Goal: Task Accomplishment & Management: Complete application form

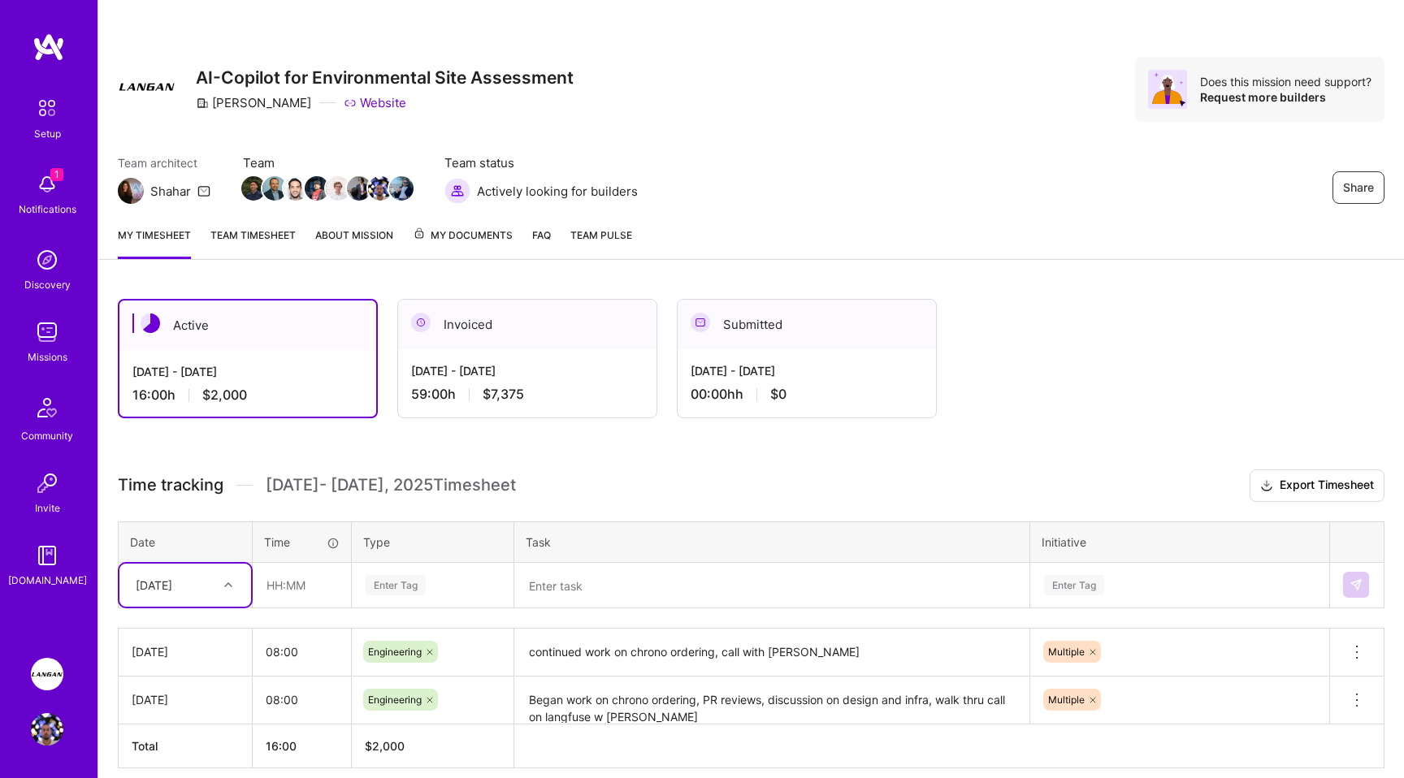
scroll to position [69, 0]
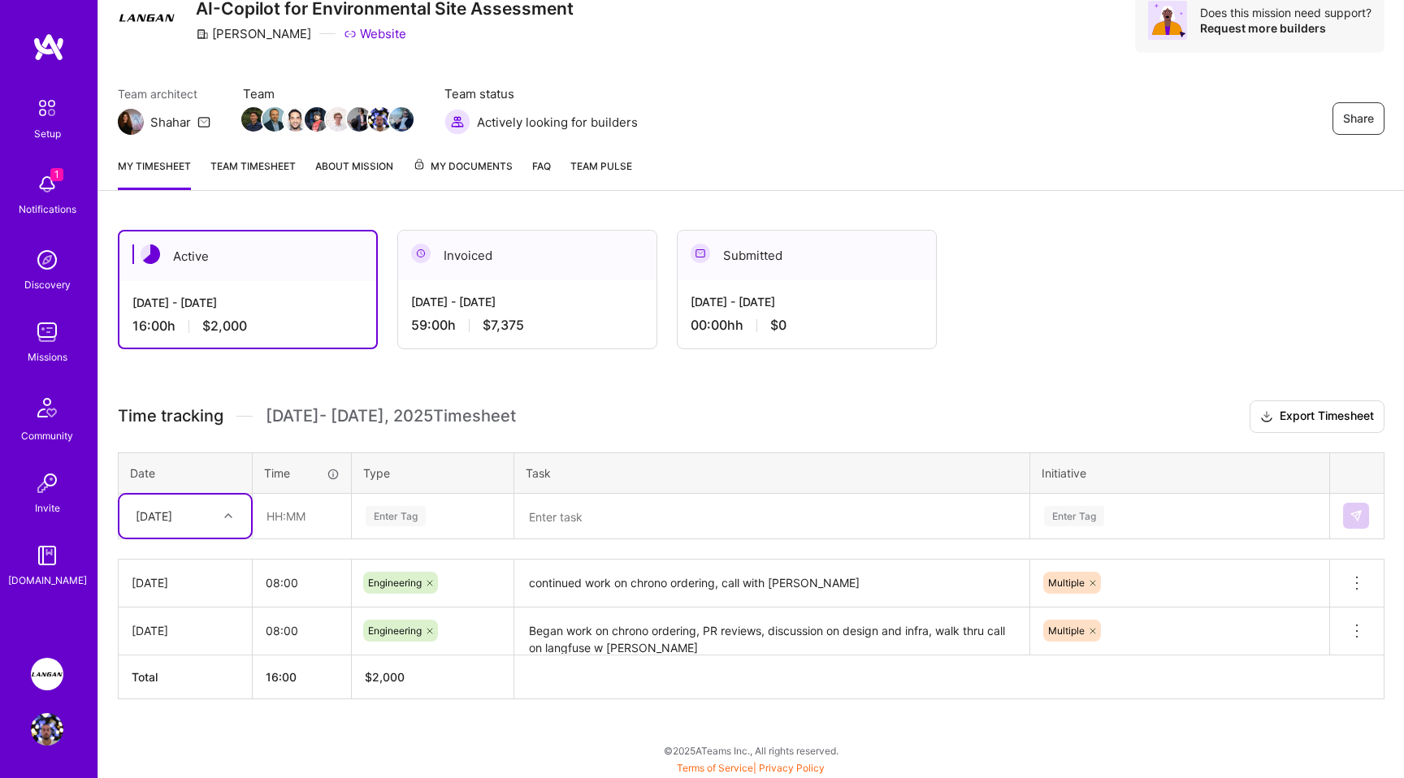
click at [28, 192] on div "1 Notifications" at bounding box center [47, 193] width 101 height 56
click at [50, 344] on img at bounding box center [47, 332] width 32 height 32
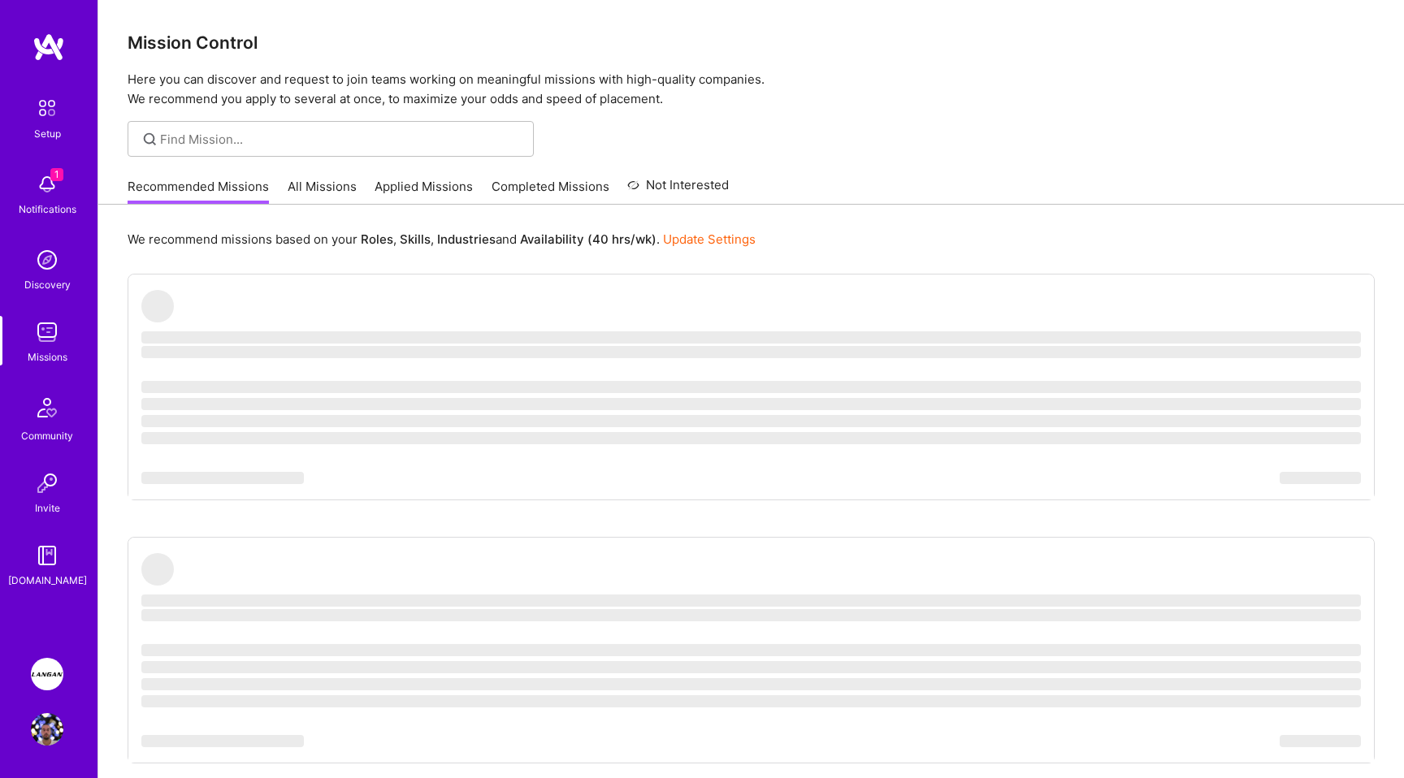
click at [726, 239] on link "Update Settings" at bounding box center [709, 239] width 93 height 15
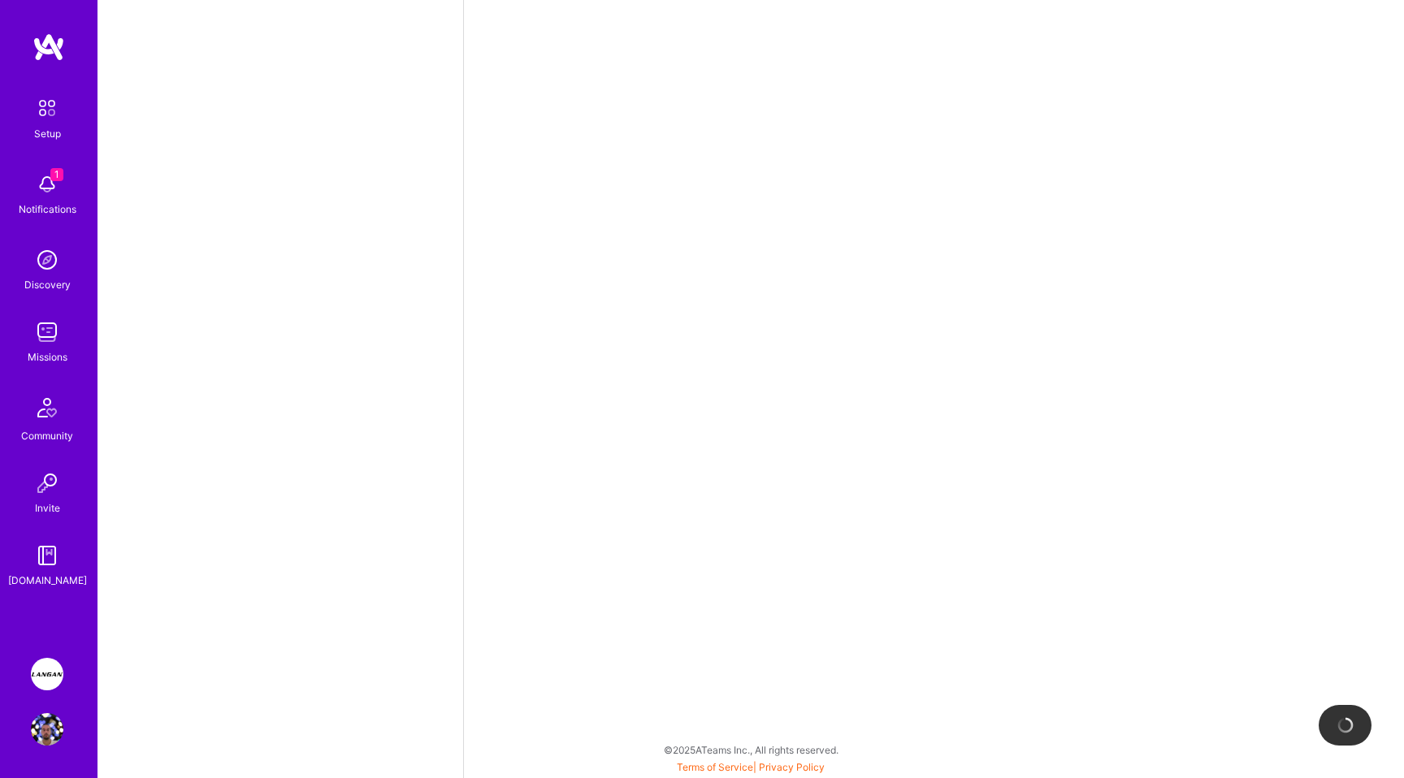
select select "GB"
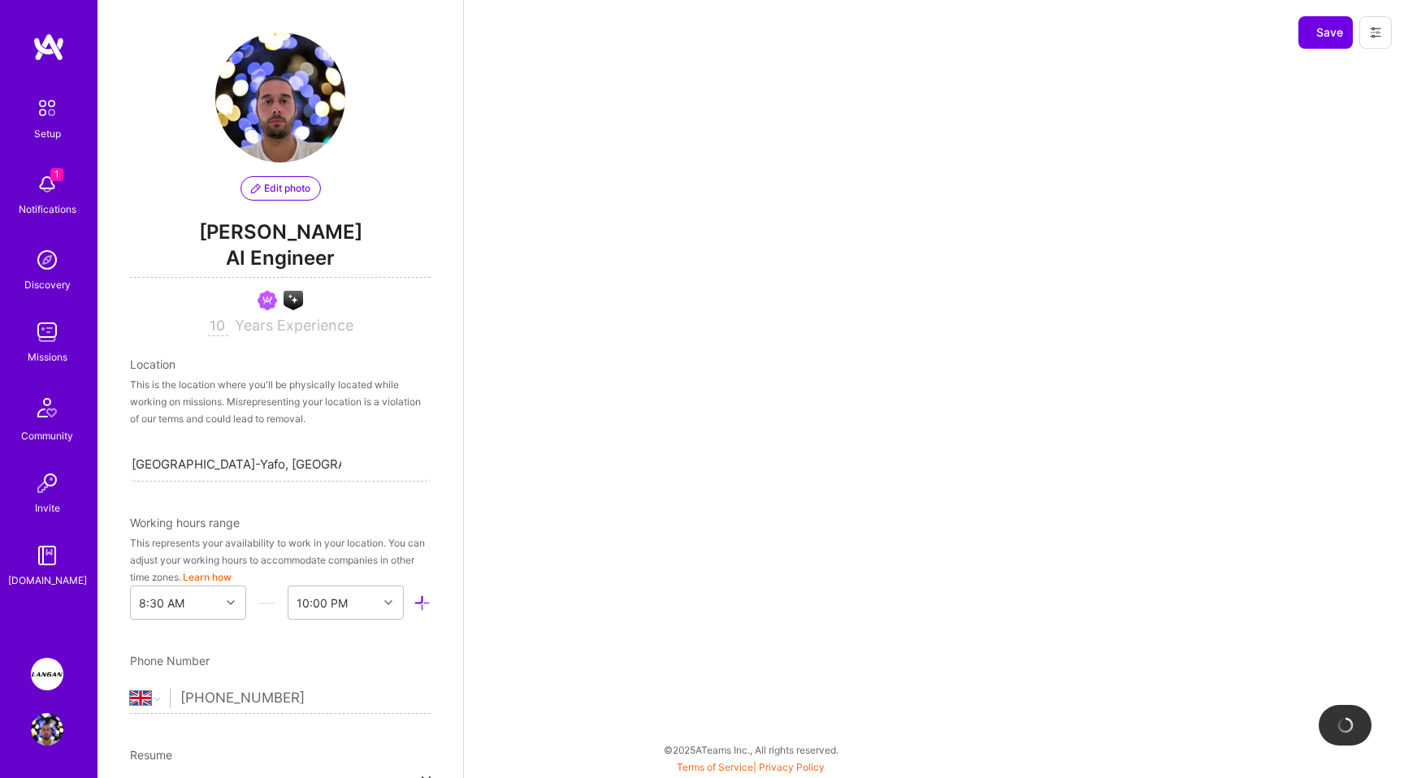
scroll to position [564, 0]
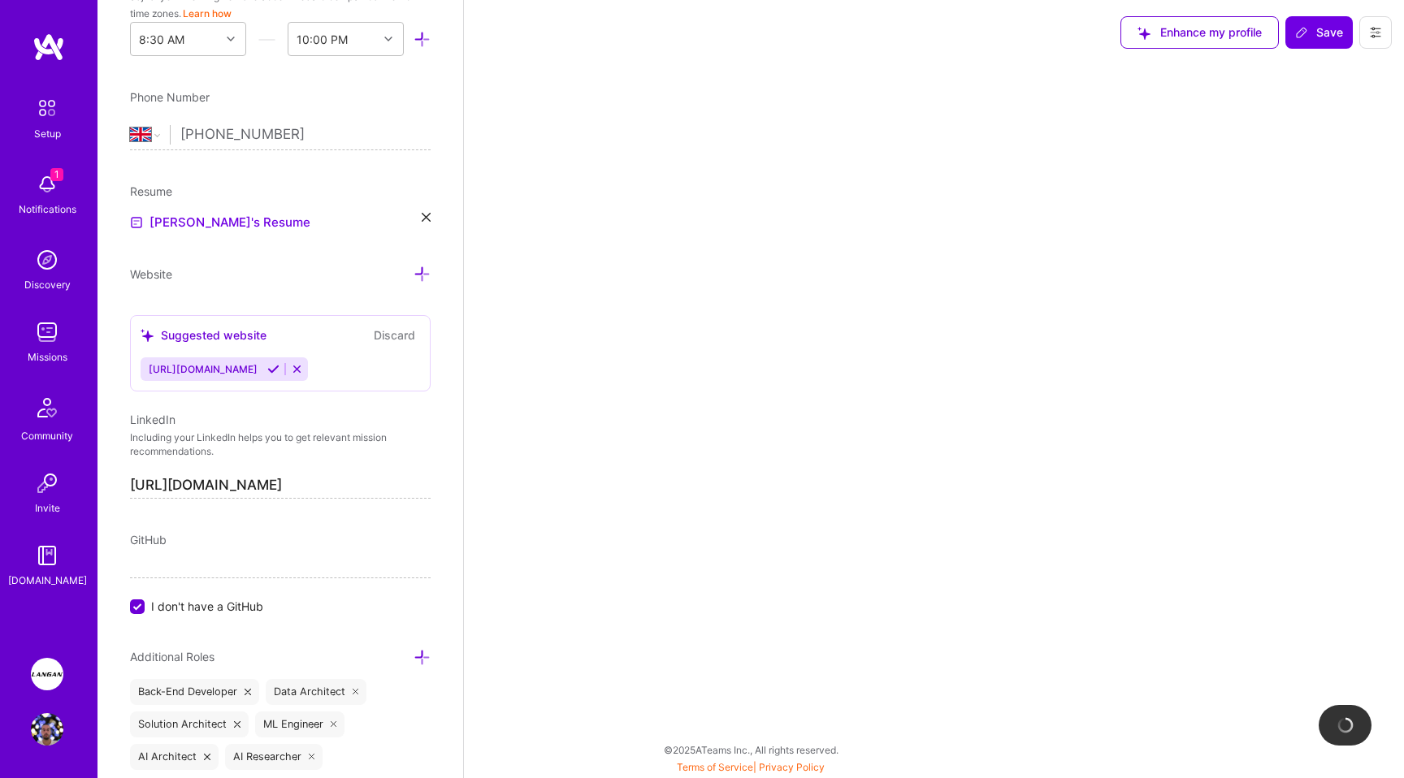
select select "Right Now"
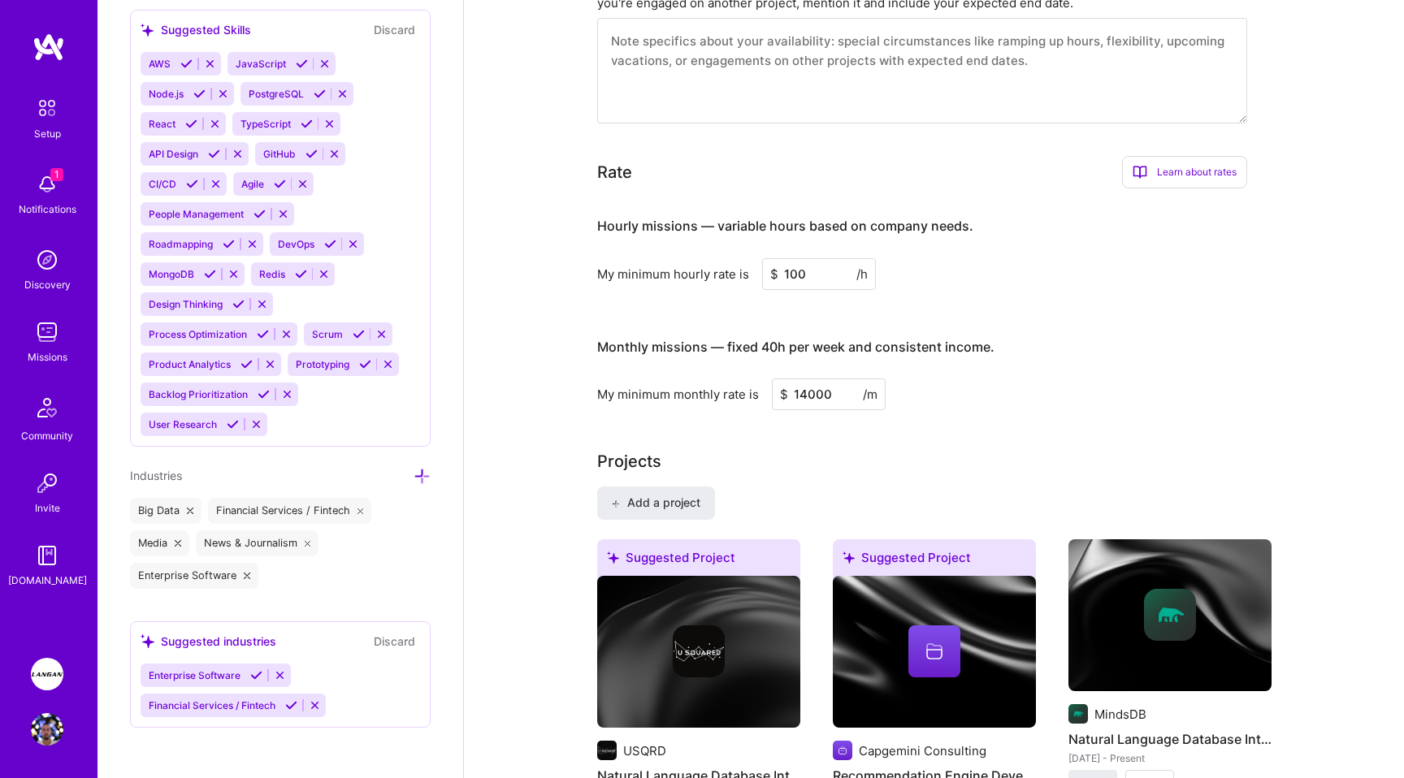
scroll to position [854, 0]
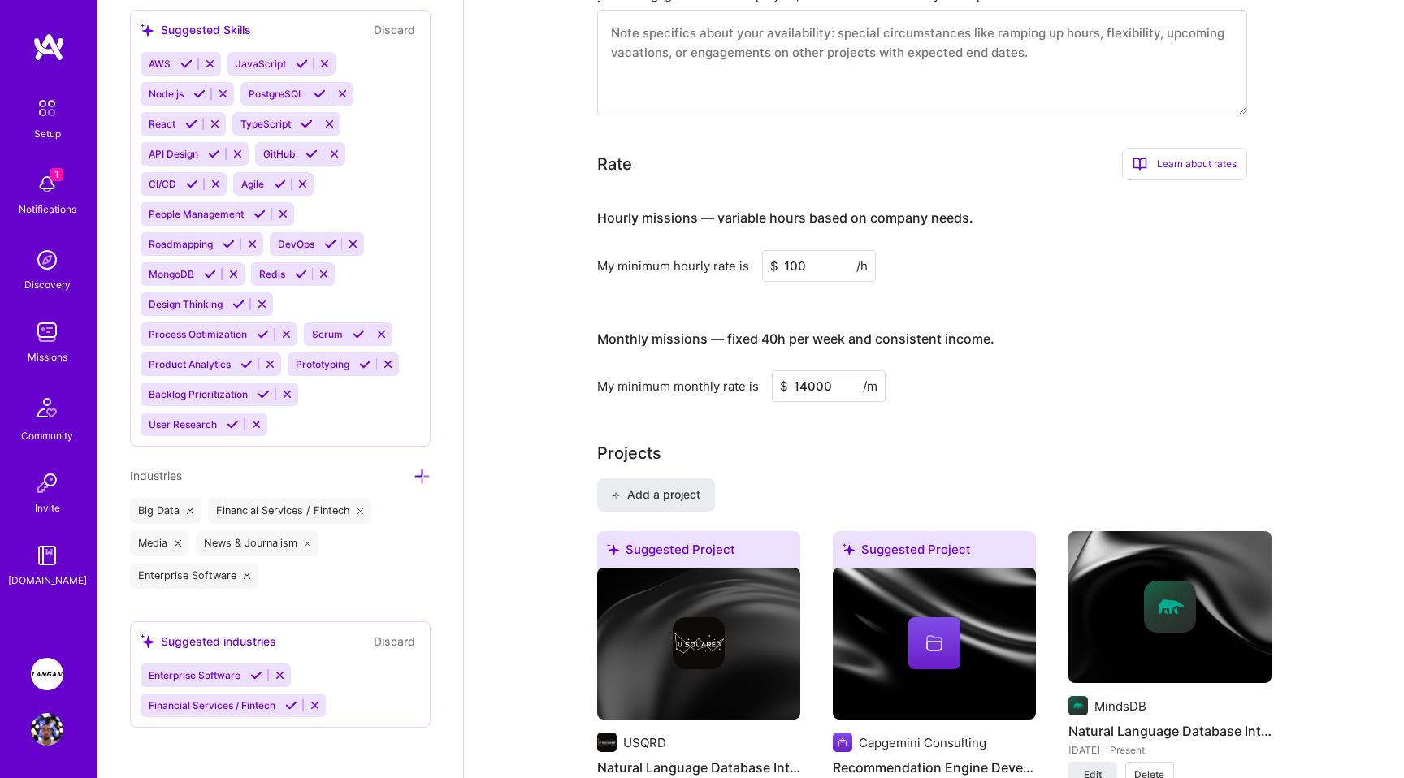
drag, startPoint x: 814, startPoint y: 250, endPoint x: 794, endPoint y: 245, distance: 21.1
click at [794, 250] on input "100" at bounding box center [819, 266] width 114 height 32
click at [37, 331] on img at bounding box center [47, 332] width 32 height 32
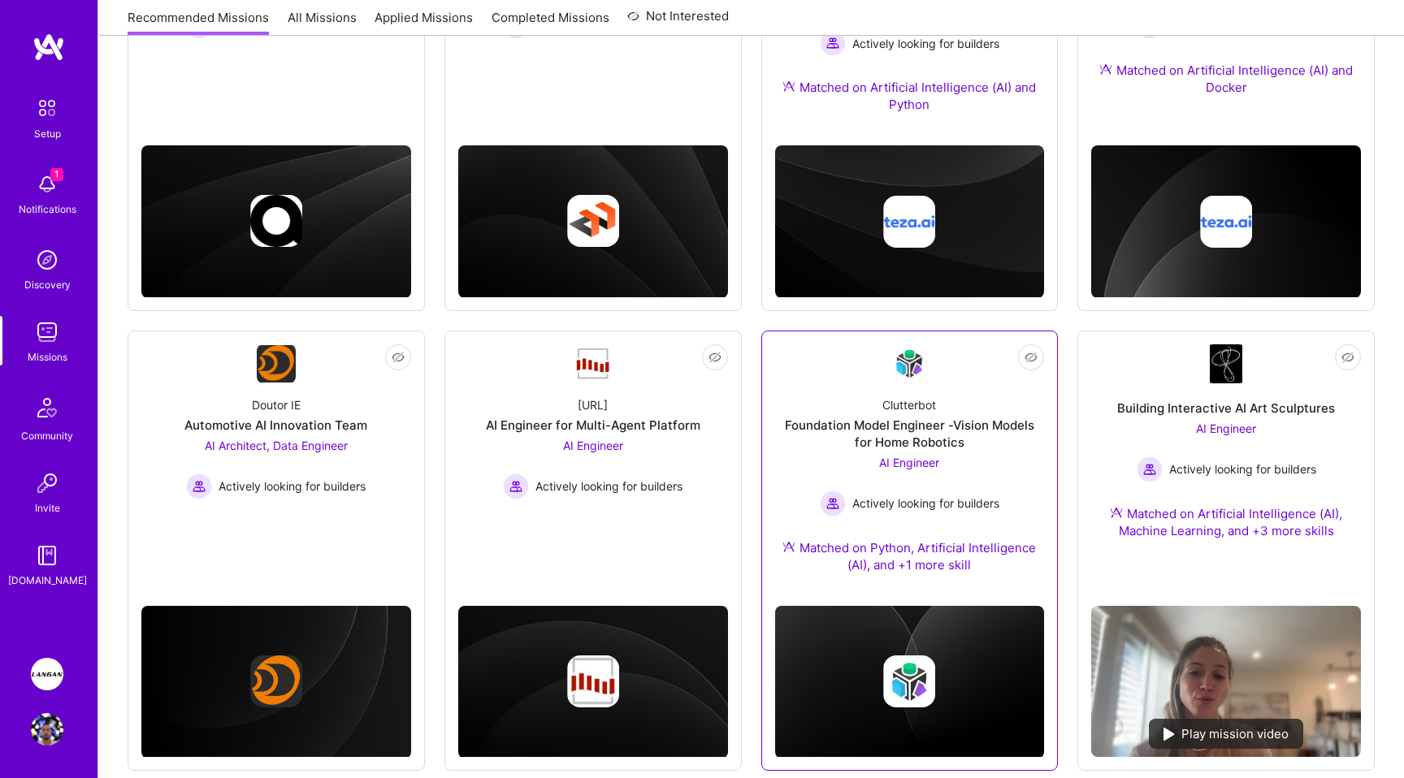
scroll to position [435, 0]
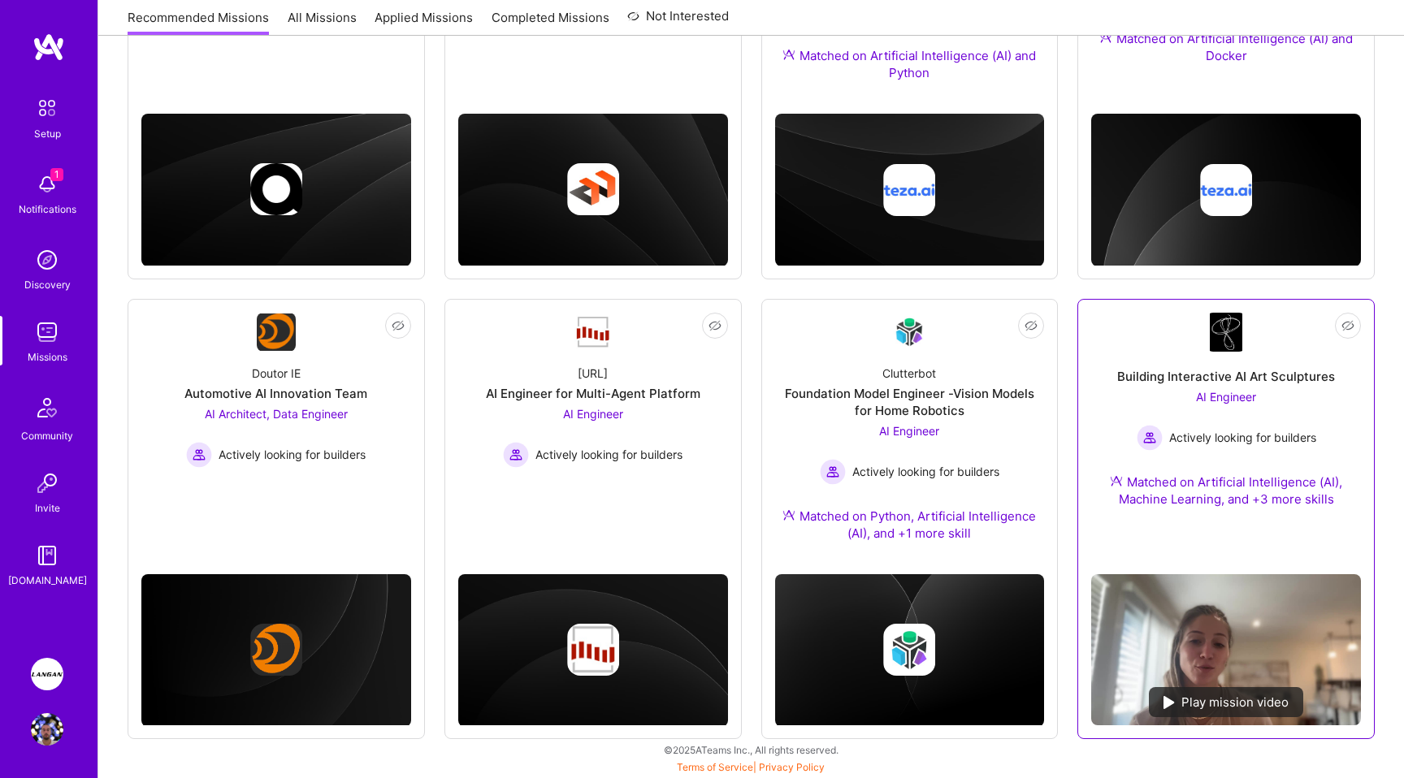
click at [1214, 695] on div "Play mission video" at bounding box center [1226, 702] width 154 height 30
click at [1323, 385] on div "Building Interactive AI Art Sculptures AI Engineer Actively looking for builder…" at bounding box center [1226, 439] width 270 height 175
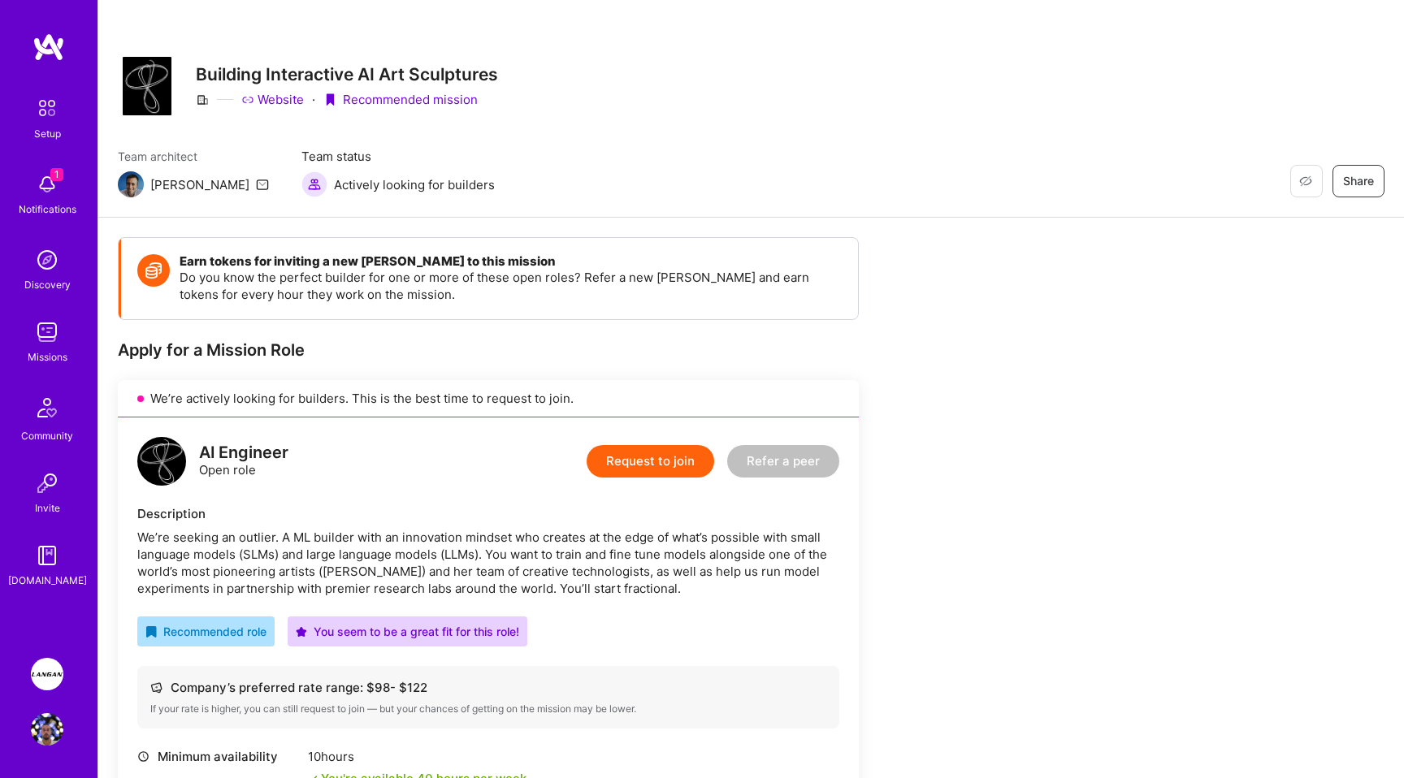
click at [547, 357] on div "Apply for a Mission Role" at bounding box center [488, 350] width 741 height 21
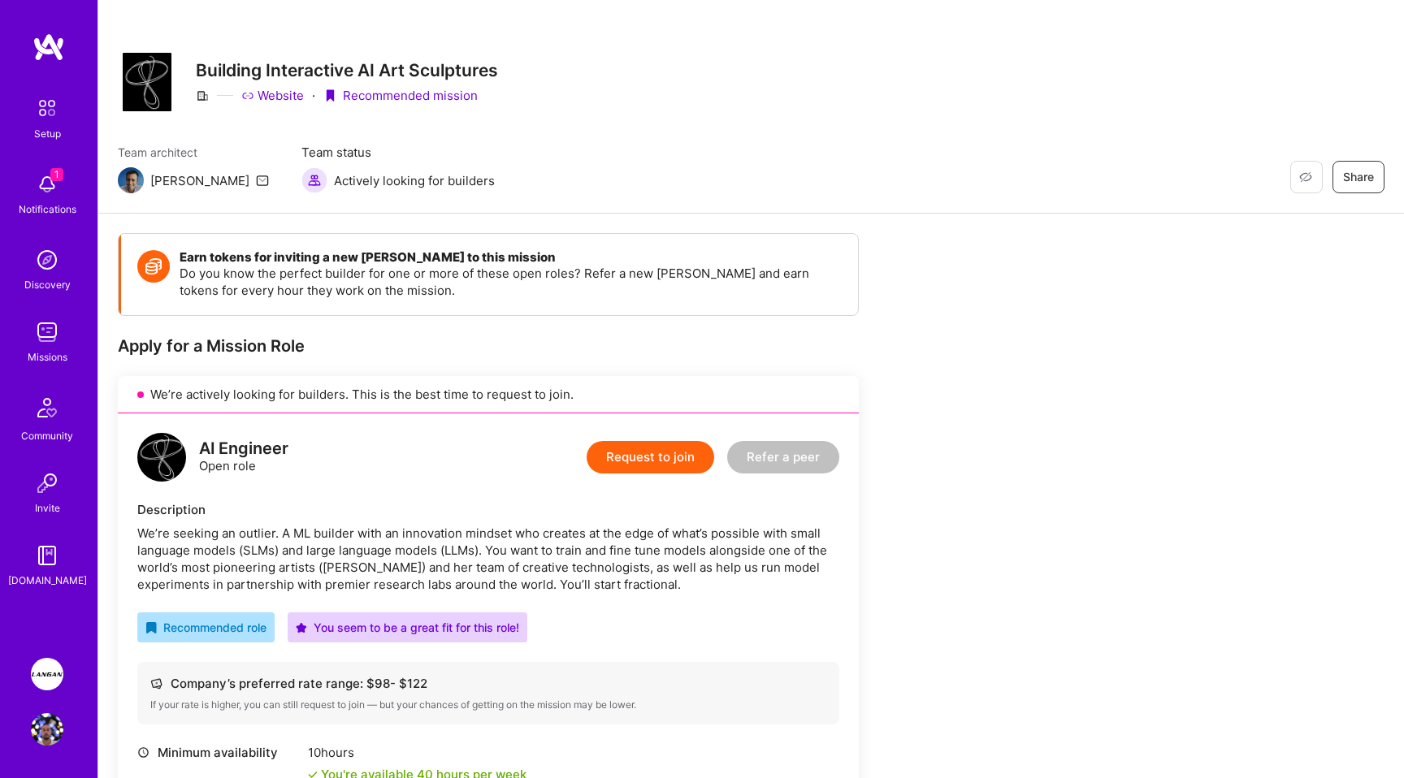
scroll to position [6, 0]
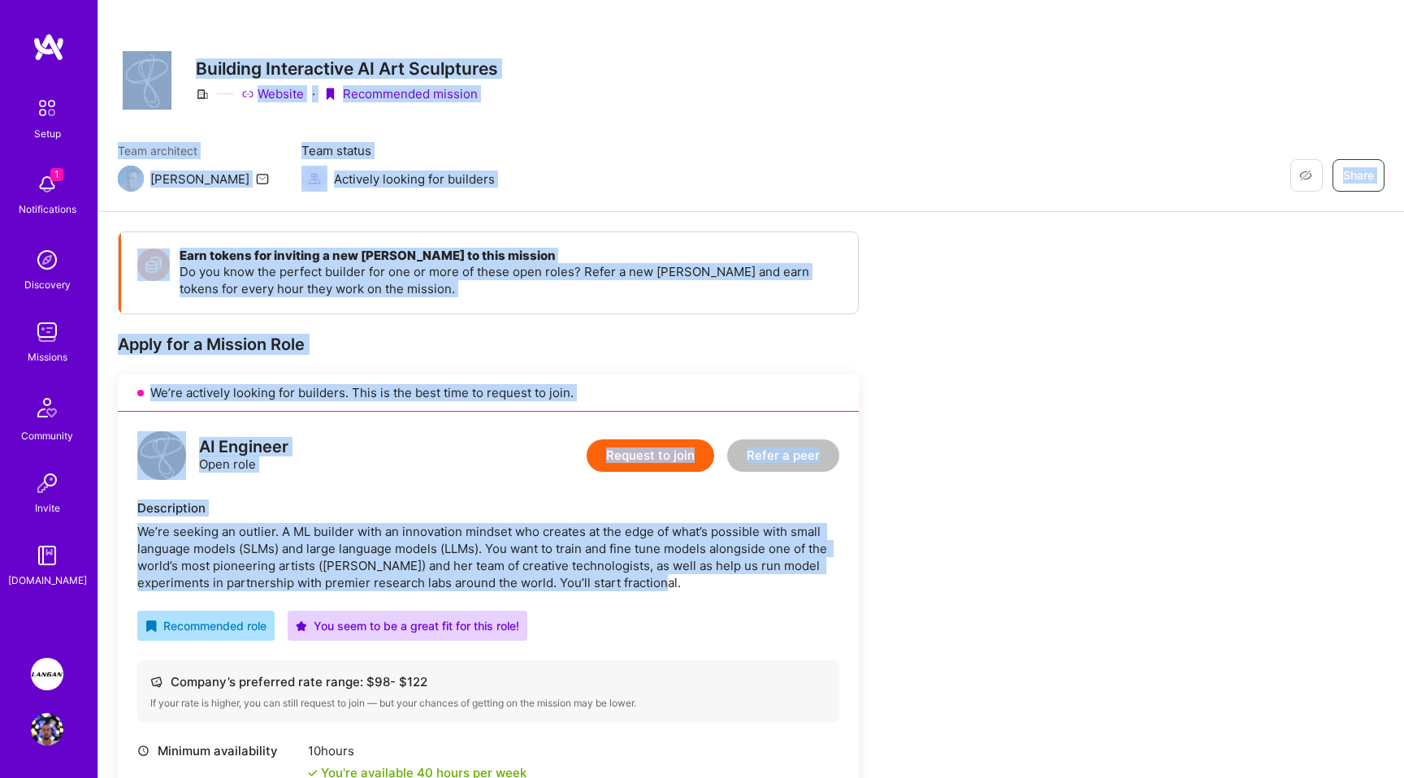
drag, startPoint x: 700, startPoint y: 586, endPoint x: 184, endPoint y: 63, distance: 734.8
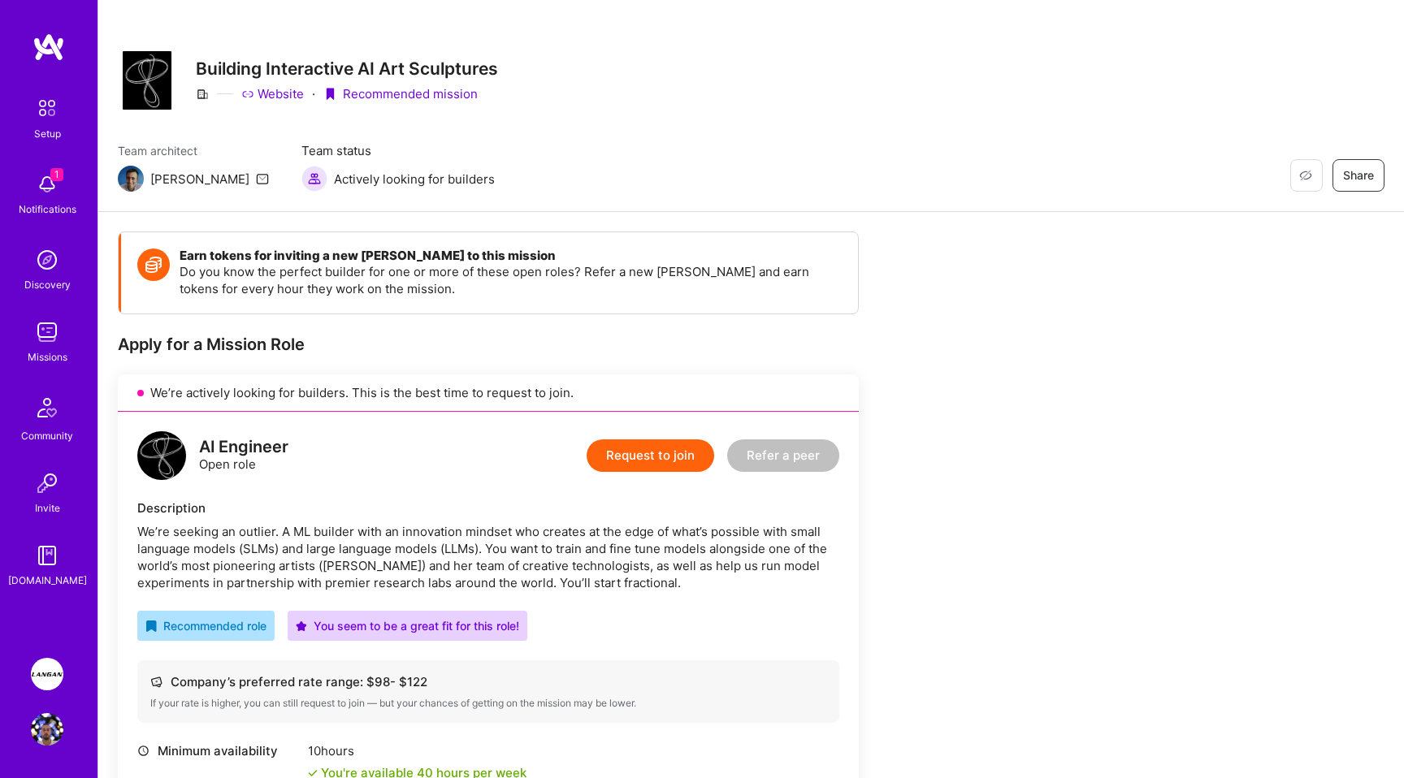
drag, startPoint x: 227, startPoint y: 68, endPoint x: 269, endPoint y: 90, distance: 47.6
click at [227, 68] on h3 "Building Interactive AI Art Sculptures" at bounding box center [347, 68] width 302 height 20
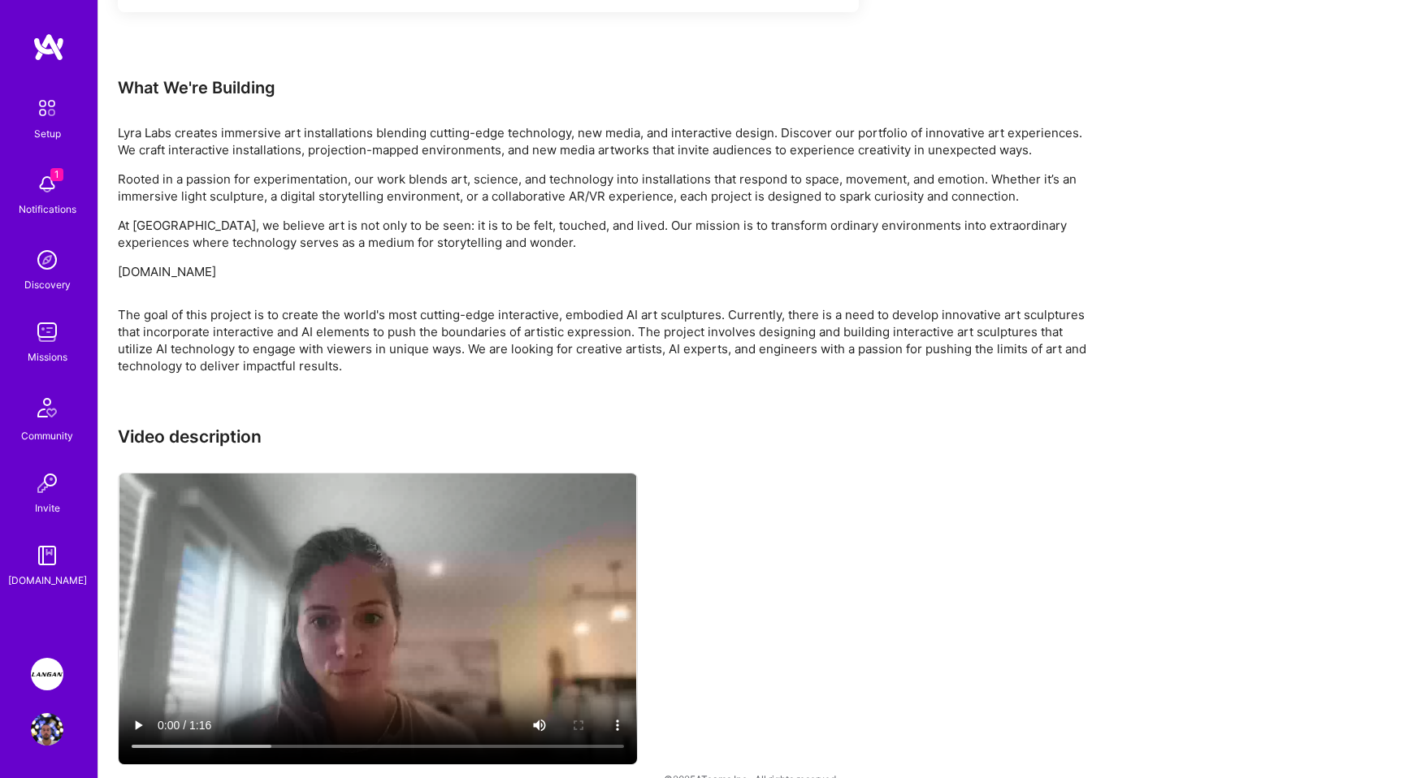
scroll to position [1011, 0]
